Goal: Navigation & Orientation: Find specific page/section

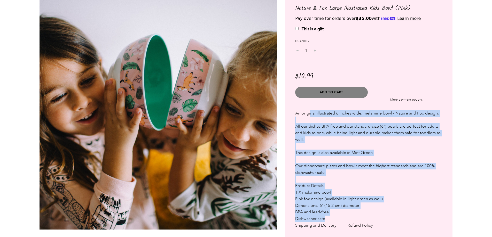
scroll to position [26, 0]
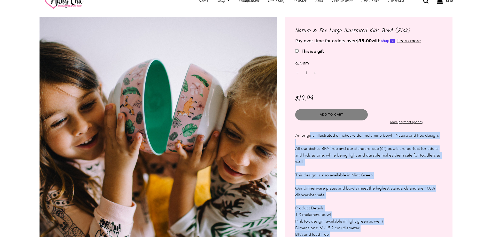
click at [395, 211] on div "An original illustrated 6 inches wide, melamine bowl - Nature and Fox design. A…" at bounding box center [368, 191] width 147 height 119
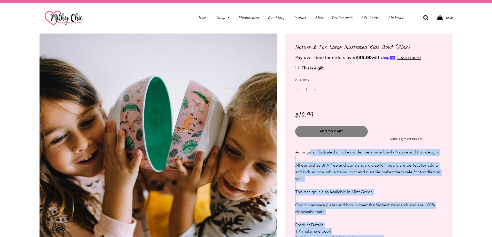
scroll to position [0, 0]
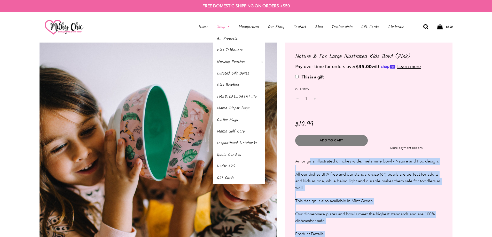
click at [220, 25] on link "Shop" at bounding box center [223, 27] width 21 height 12
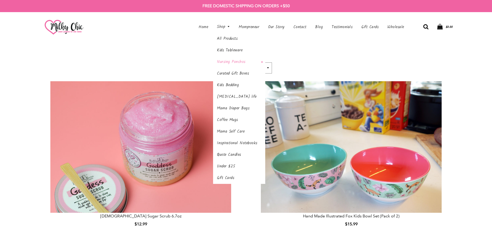
click at [236, 65] on link "Nursing Ponchos" at bounding box center [239, 62] width 52 height 12
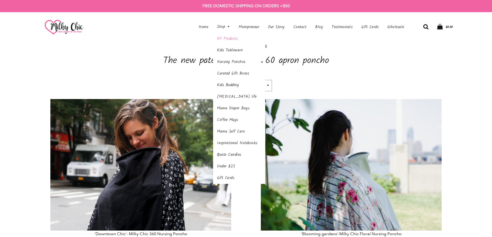
click at [228, 36] on link "All Products" at bounding box center [239, 39] width 52 height 12
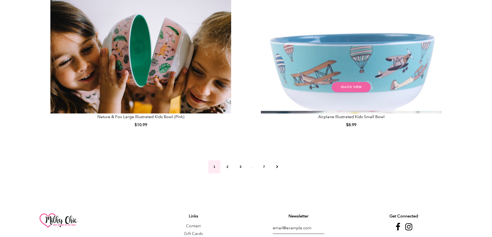
scroll to position [1265, 0]
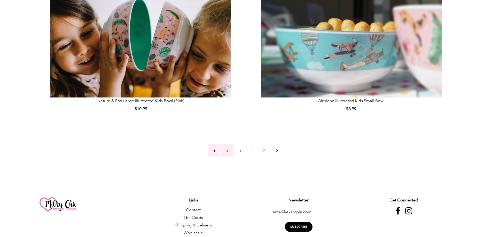
click at [227, 150] on link "2" at bounding box center [227, 151] width 12 height 13
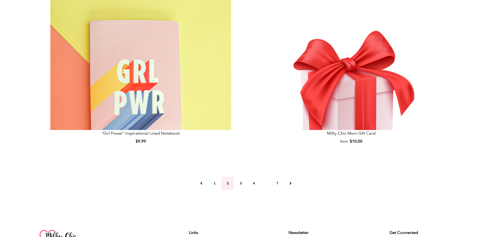
scroll to position [1239, 0]
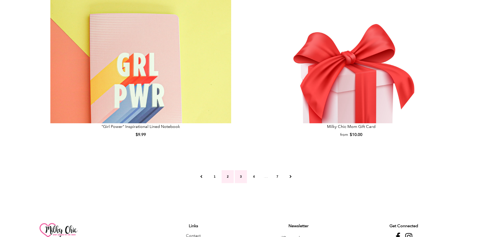
click at [243, 179] on link "3" at bounding box center [241, 176] width 12 height 13
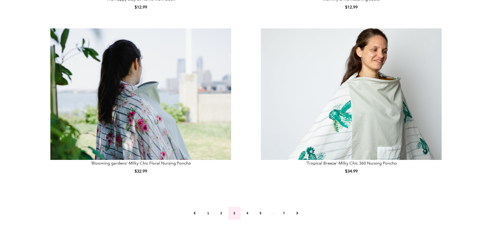
scroll to position [1213, 0]
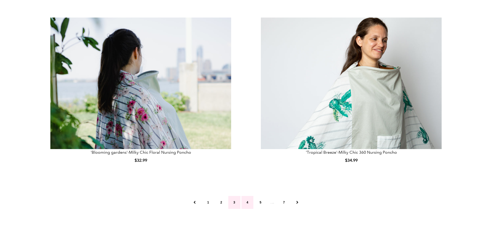
click at [247, 206] on link "4" at bounding box center [247, 202] width 12 height 13
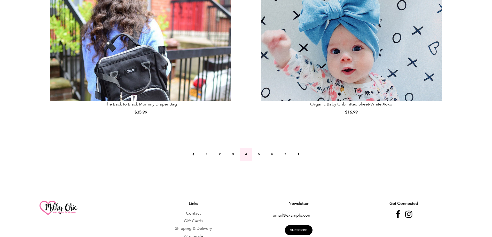
scroll to position [1265, 0]
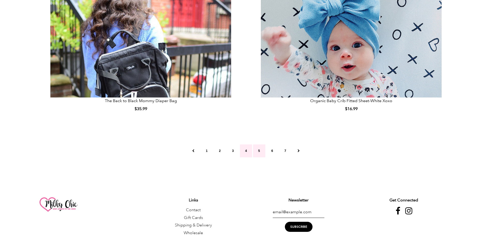
click at [264, 153] on link "5" at bounding box center [259, 151] width 12 height 13
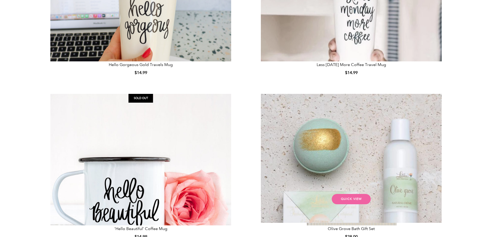
scroll to position [1213, 0]
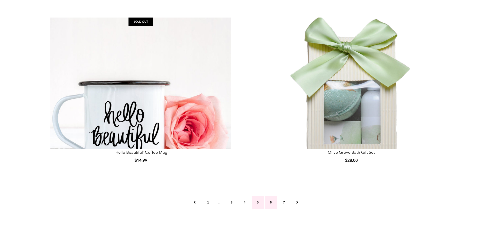
click at [268, 204] on link "6" at bounding box center [271, 202] width 12 height 13
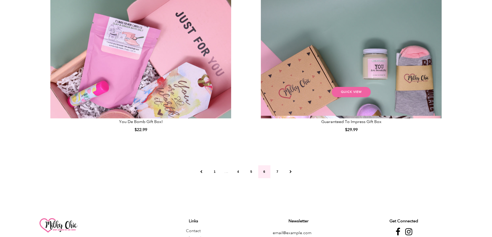
scroll to position [1265, 0]
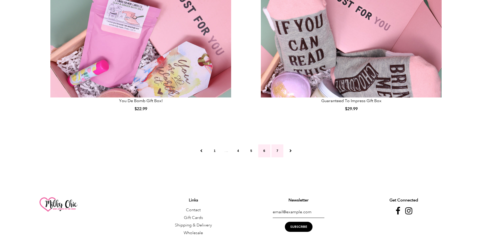
click at [278, 149] on link "7" at bounding box center [277, 151] width 12 height 13
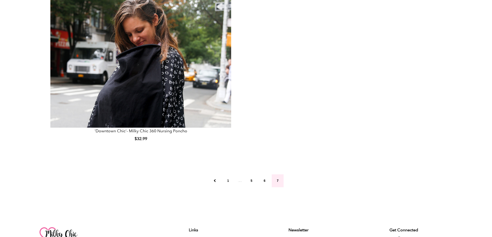
scroll to position [594, 0]
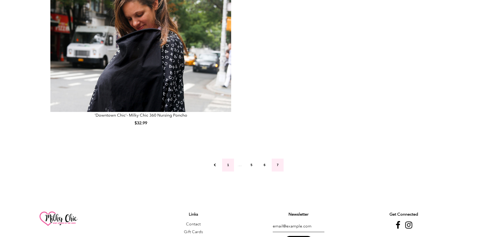
click at [229, 171] on link "1" at bounding box center [228, 165] width 12 height 13
